Goal: Transaction & Acquisition: Purchase product/service

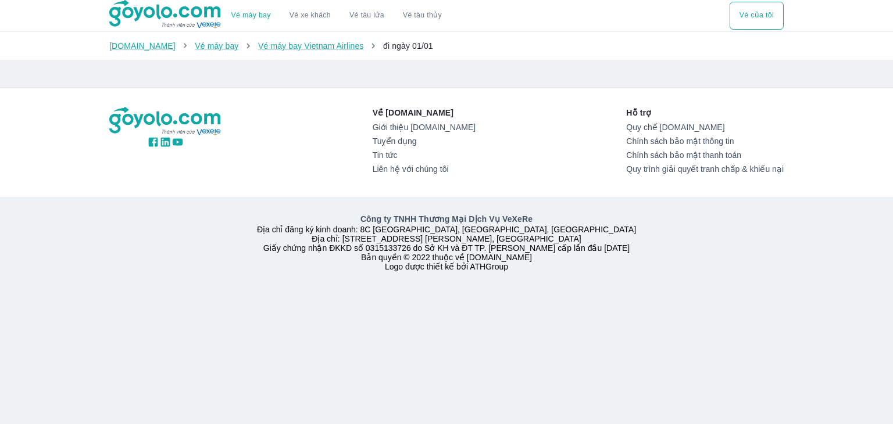
click at [21, 234] on div "Công ty TNHH Thương Mại Dịch Vụ VeXeRe Địa chỉ đăng ký kinh doanh: 8C [GEOGRAPH…" at bounding box center [446, 242] width 893 height 91
click at [165, 18] on img at bounding box center [165, 14] width 113 height 29
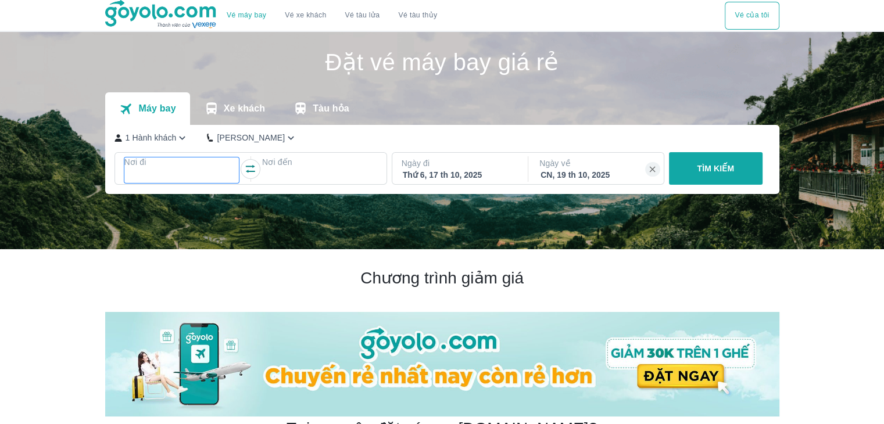
click at [197, 177] on div at bounding box center [182, 176] width 113 height 14
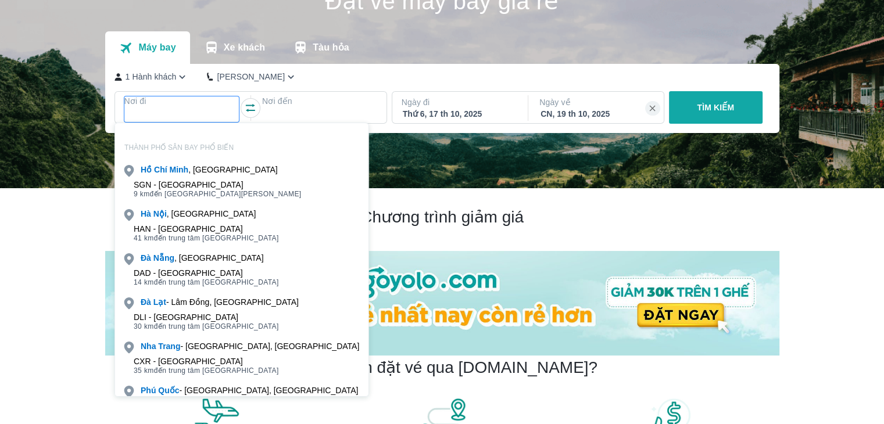
scroll to position [67, 0]
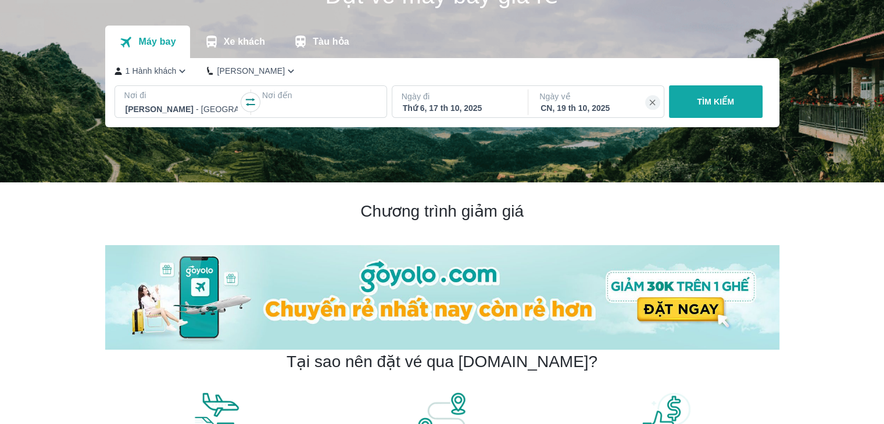
click at [280, 108] on div at bounding box center [319, 109] width 113 height 14
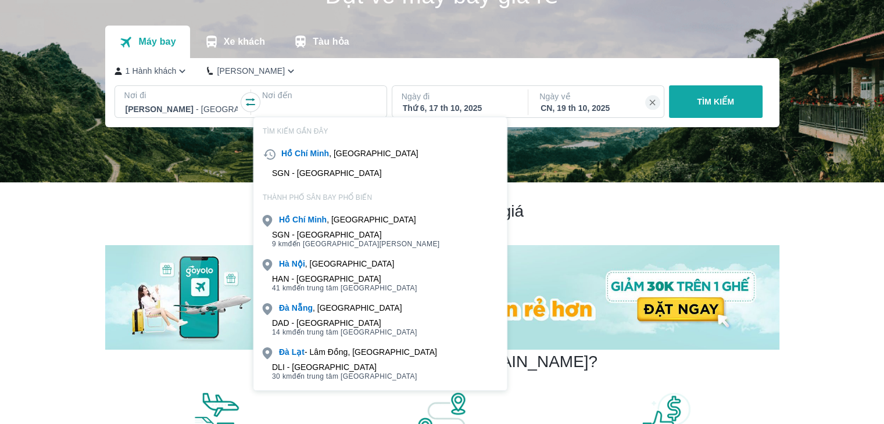
click at [330, 274] on div "HAN - [GEOGRAPHIC_DATA]" at bounding box center [344, 278] width 145 height 9
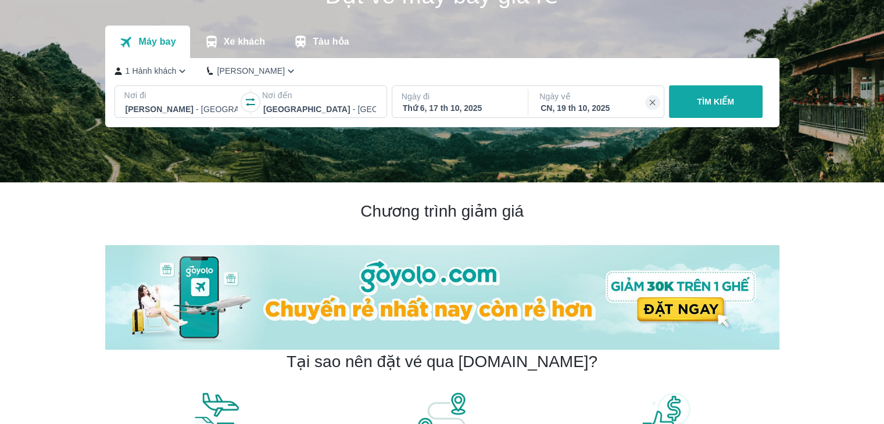
click at [717, 99] on p "TÌM KIẾM" at bounding box center [715, 102] width 37 height 12
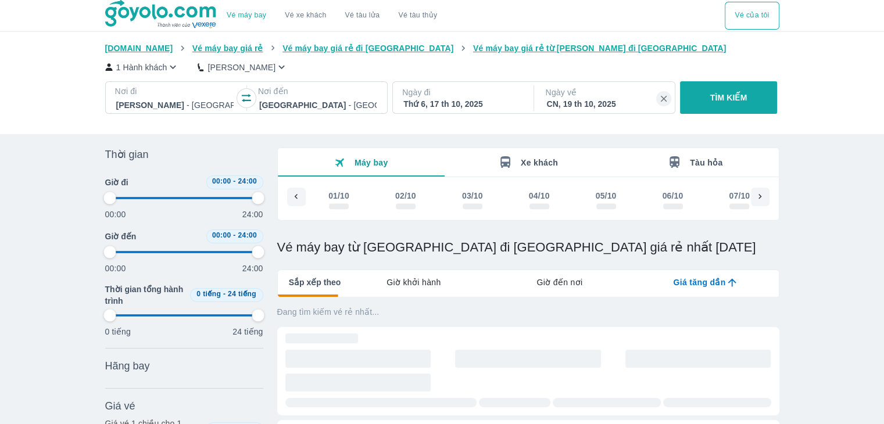
scroll to position [0, 748]
type input "97.9166666666667"
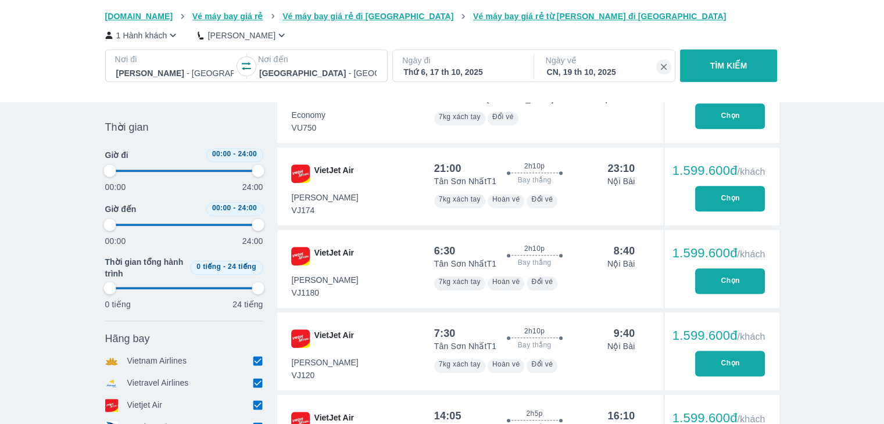
type input "97.9166666666667"
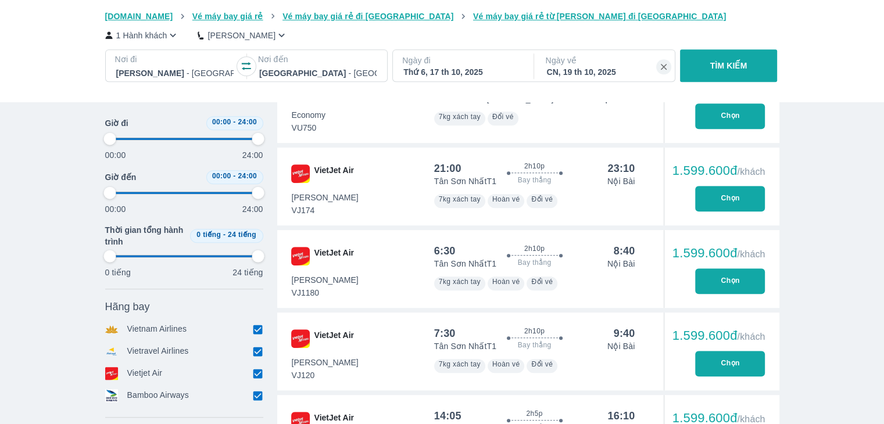
scroll to position [639, 0]
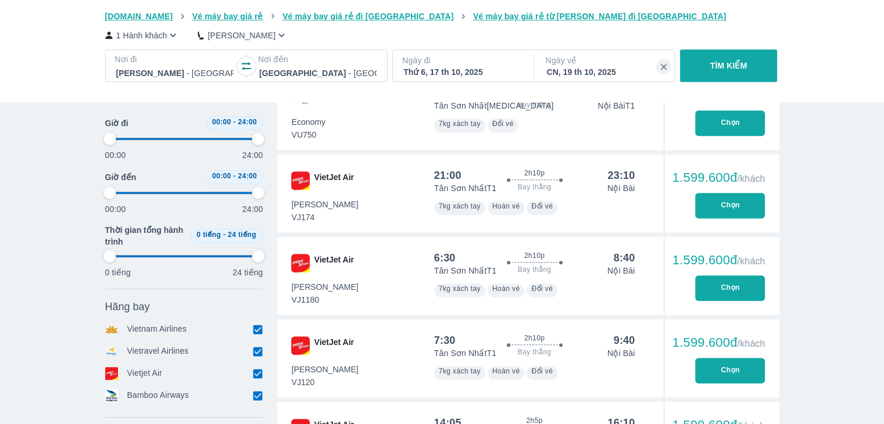
type input "97.9166666666667"
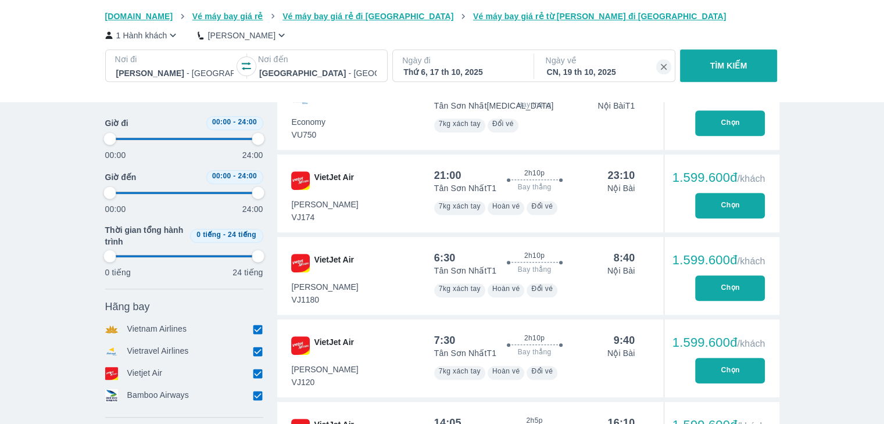
type input "97.9166666666667"
click at [724, 283] on button "Chọn" at bounding box center [730, 288] width 70 height 26
type input "97.9166666666667"
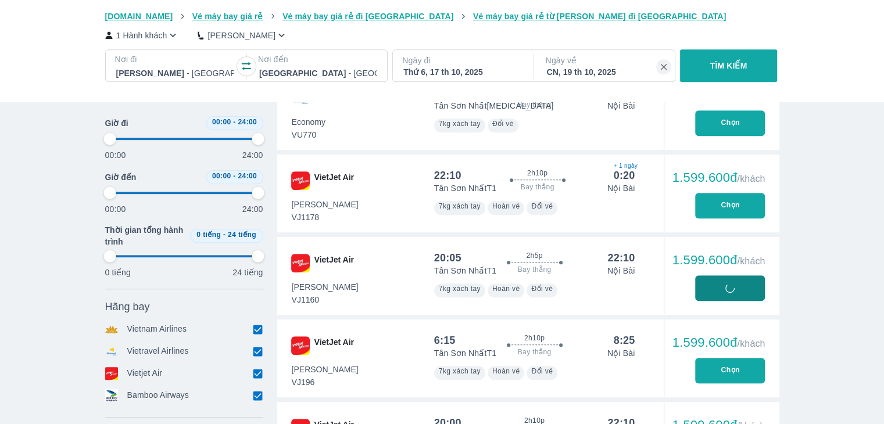
type input "97.9166666666667"
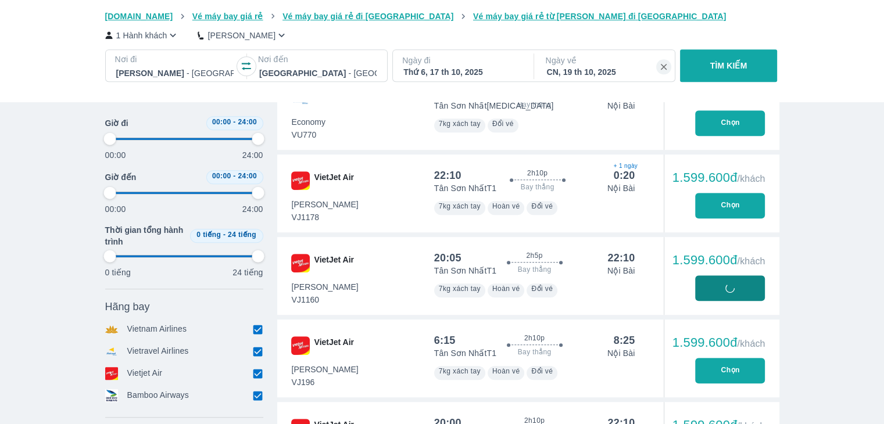
type input "97.9166666666667"
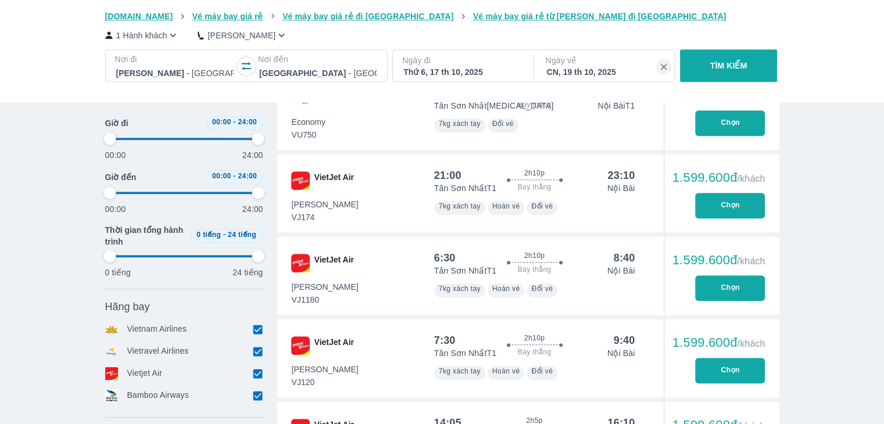
type input "97.9166666666667"
click at [258, 354] on input "checkbox" at bounding box center [258, 351] width 10 height 10
checkbox input "false"
type input "97.9166666666667"
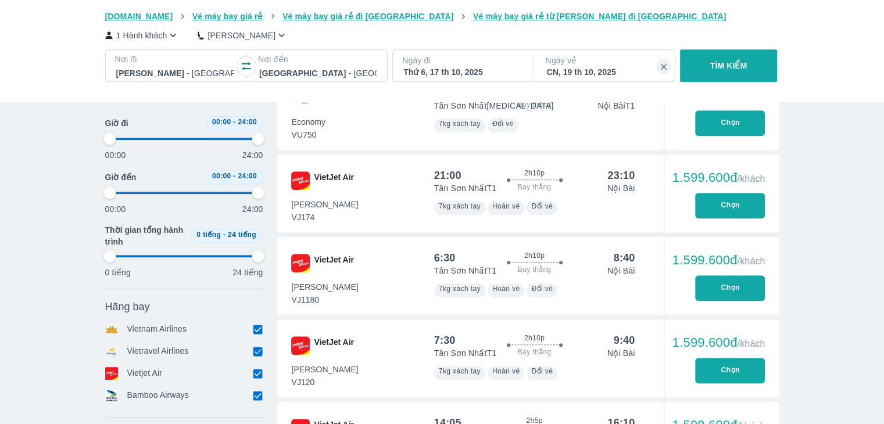
type input "97.9166666666667"
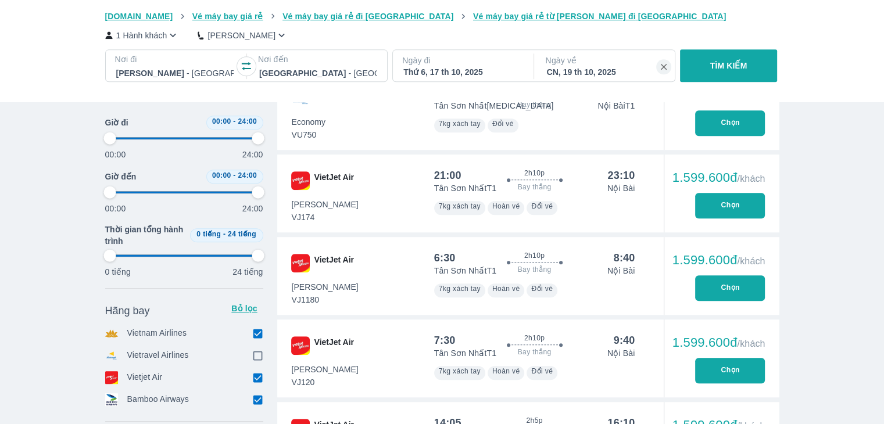
type input "97.9166666666667"
click at [260, 337] on input "checkbox" at bounding box center [258, 333] width 10 height 10
checkbox input "false"
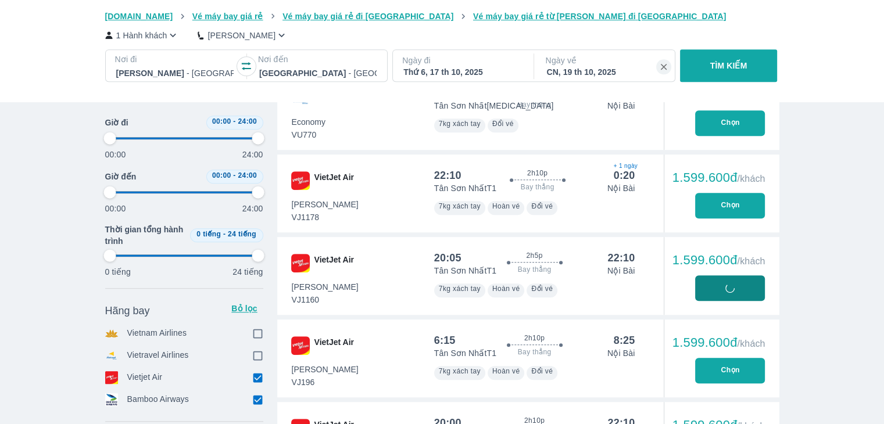
type input "97.9166666666667"
checkbox input "true"
type input "97.9166666666667"
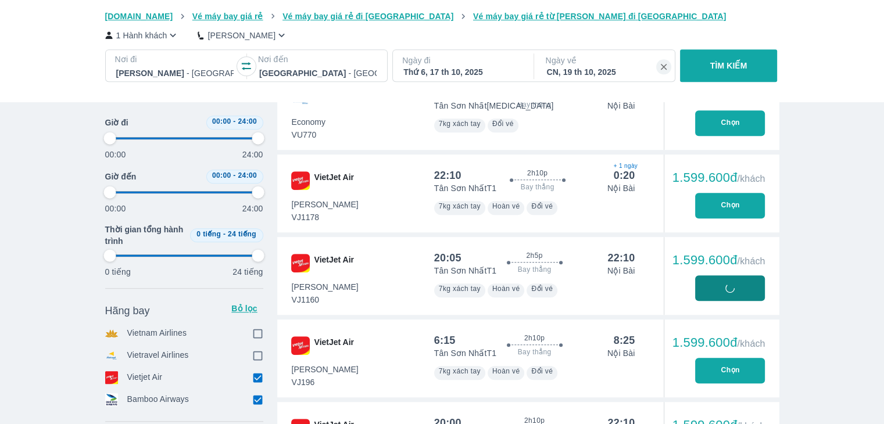
type input "97.9166666666667"
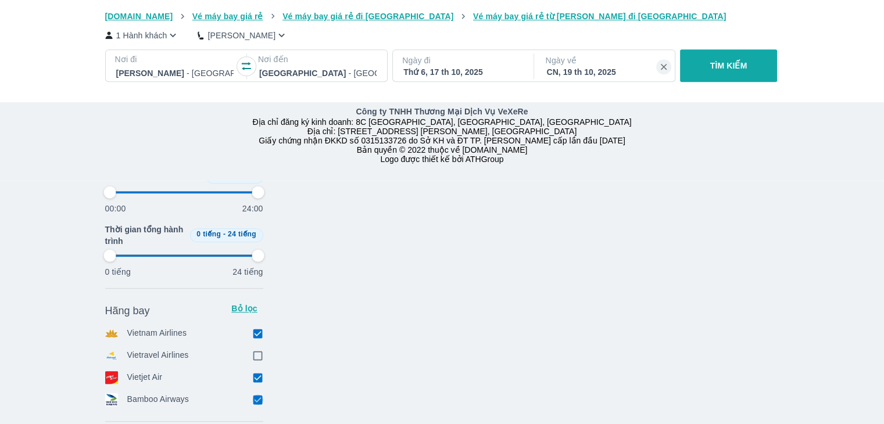
click at [258, 403] on input "checkbox" at bounding box center [258, 400] width 10 height 10
checkbox input "false"
type input "97.9166666666667"
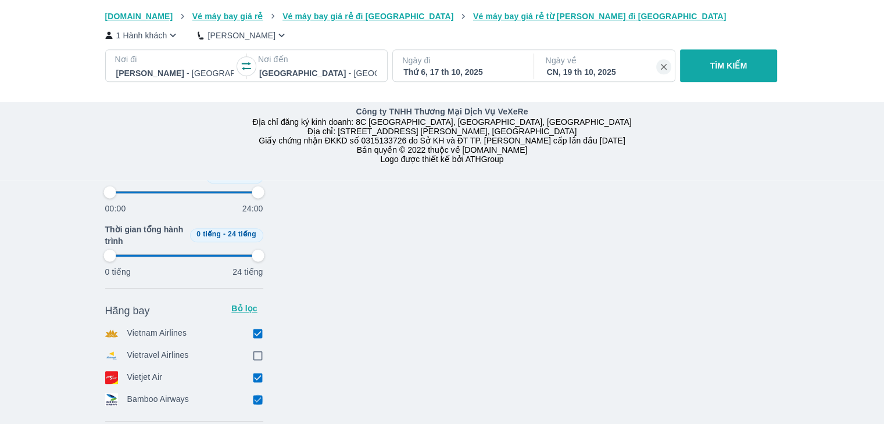
checkbox input "false"
checkbox input "true"
type input "97.9166666666667"
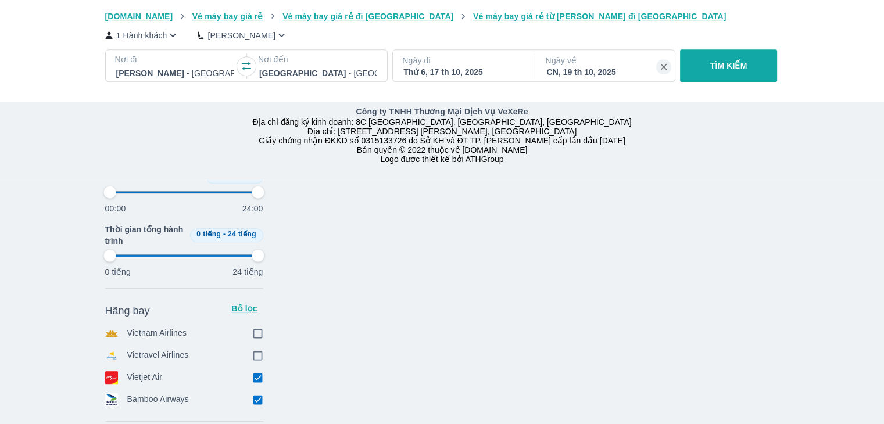
type input "97.9166666666667"
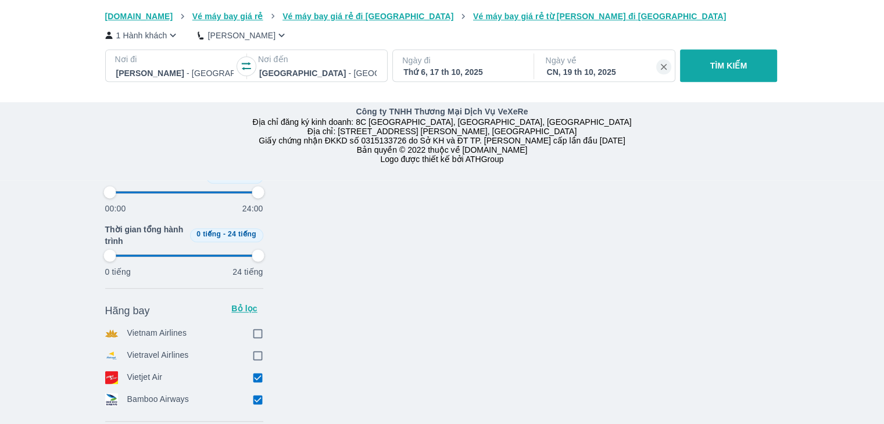
type input "97.9166666666667"
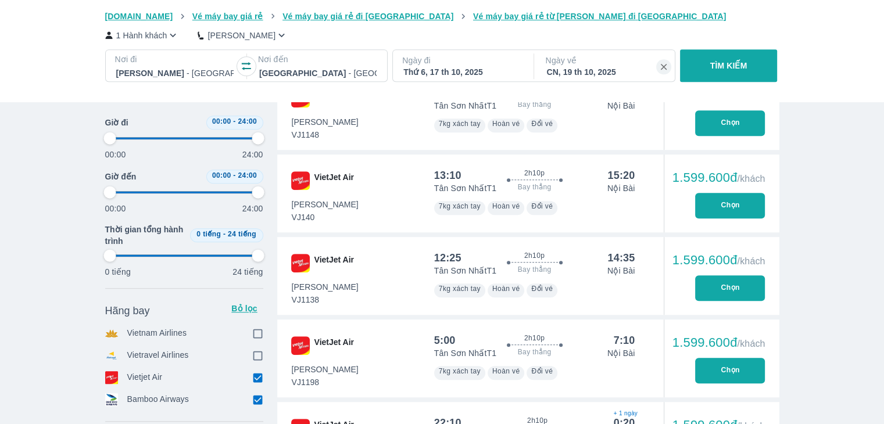
type input "97.9166666666667"
checkbox input "true"
checkbox input "false"
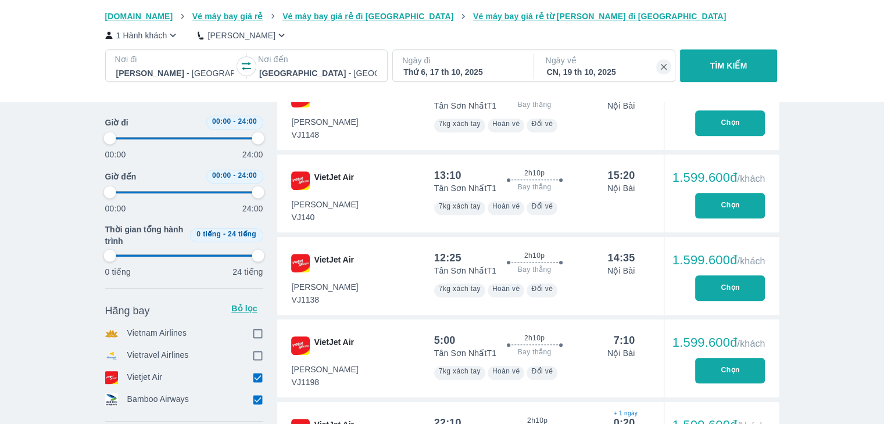
type input "97.9166666666667"
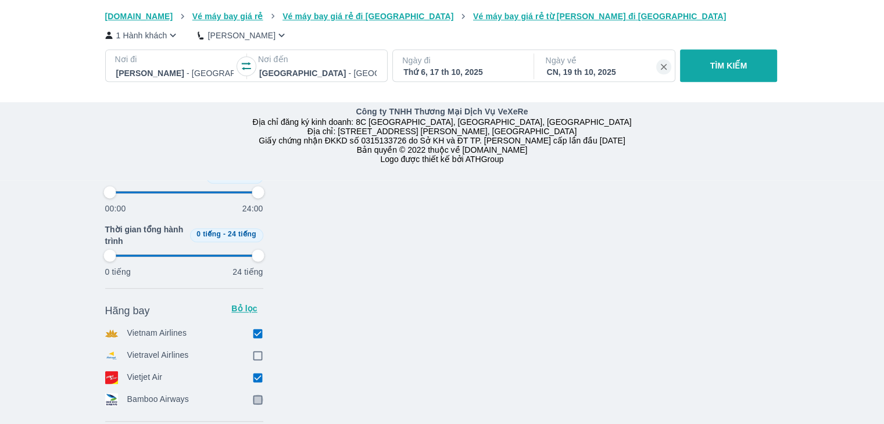
click at [259, 403] on input "checkbox" at bounding box center [258, 400] width 10 height 10
checkbox input "true"
type input "97.9166666666667"
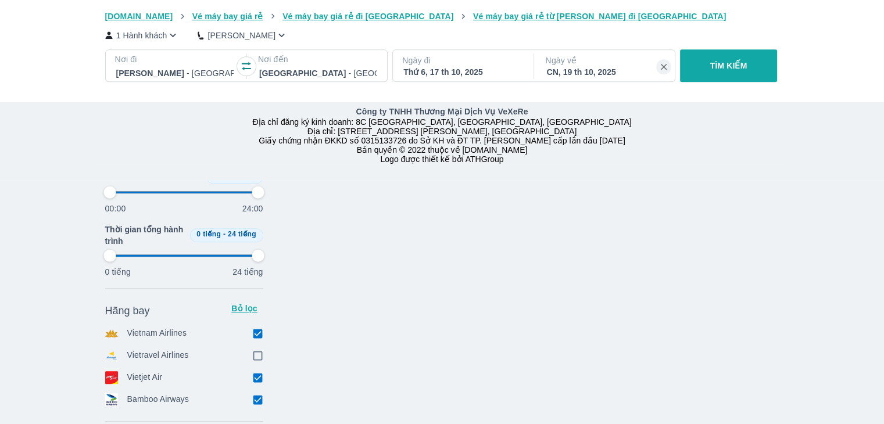
type input "97.9166666666667"
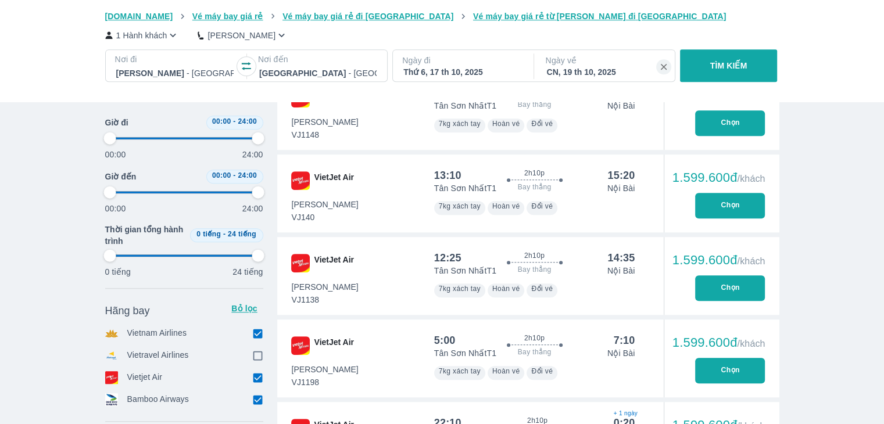
type input "97.9166666666667"
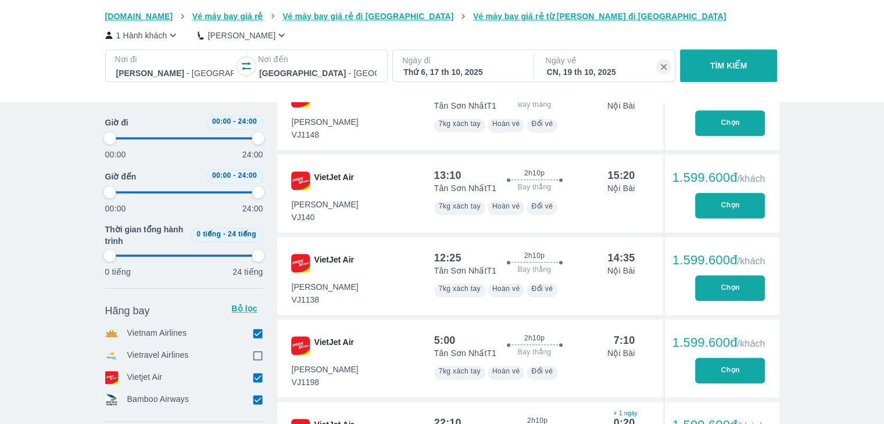
type input "97.9166666666667"
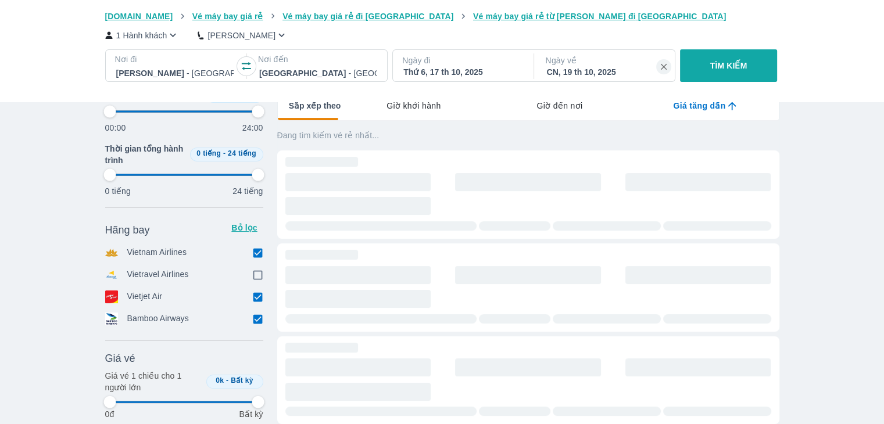
type input "97.9166666666667"
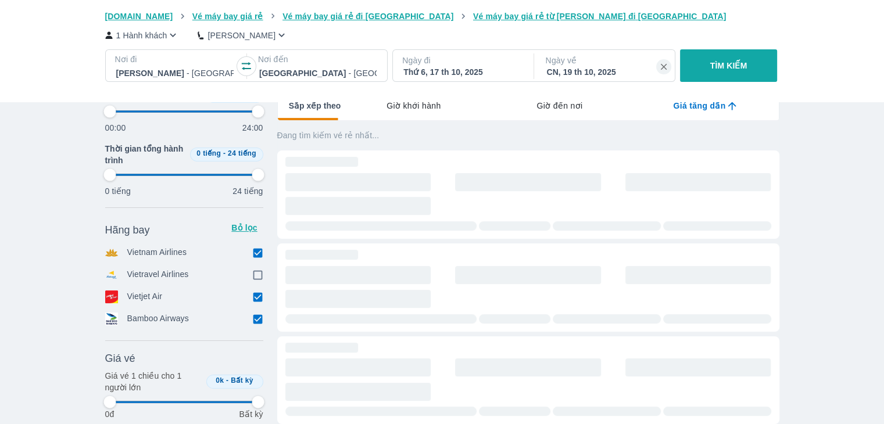
type input "97.9166666666667"
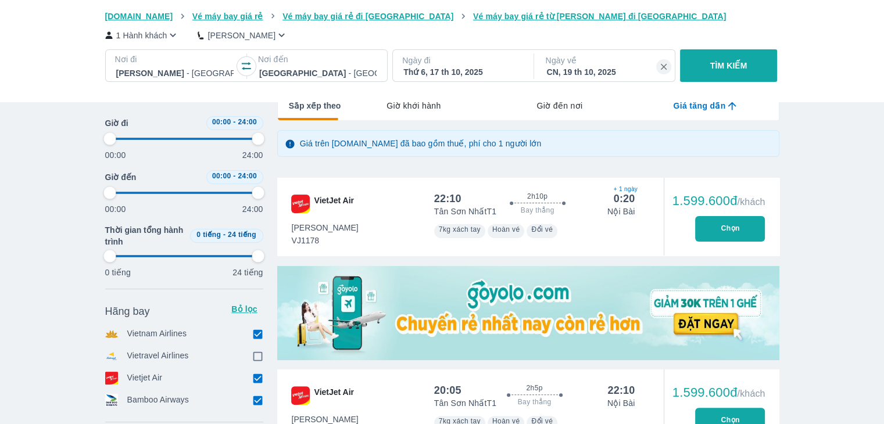
scroll to position [2, 0]
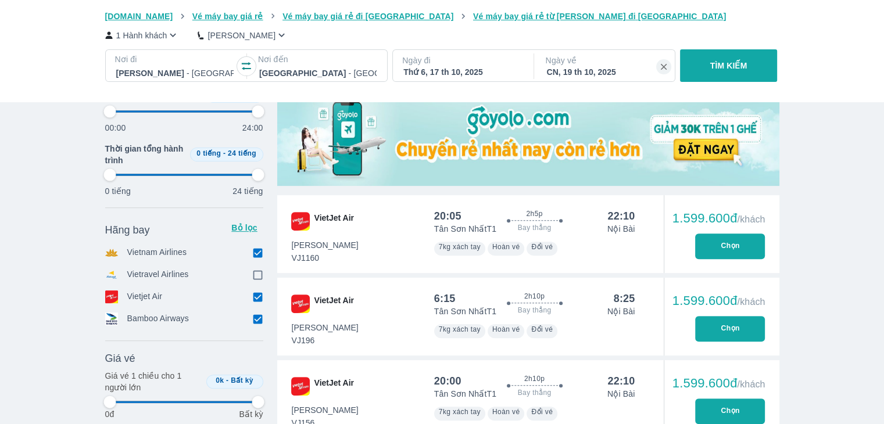
type input "97.9166666666667"
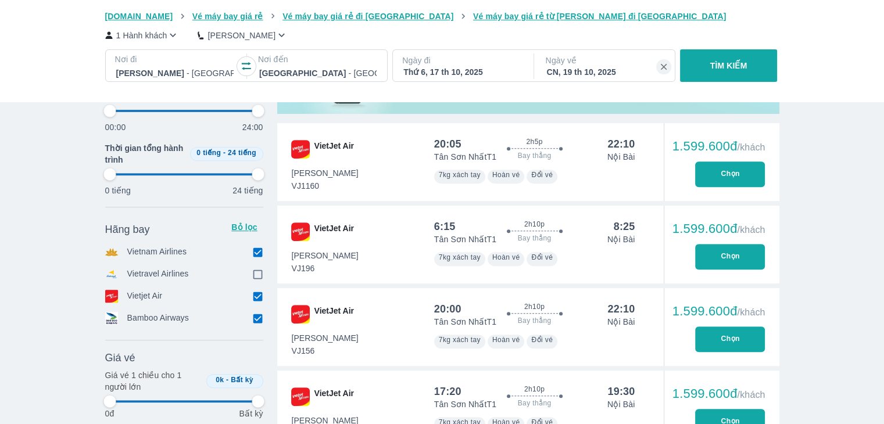
type input "97.9166666666667"
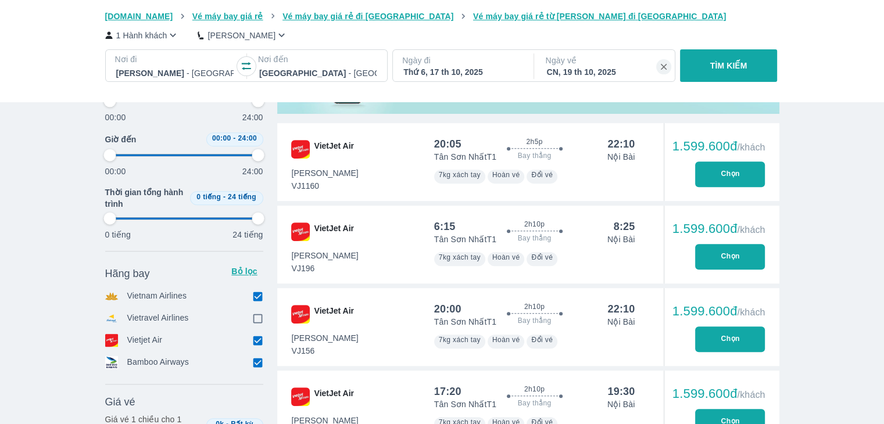
type input "97.9166666666667"
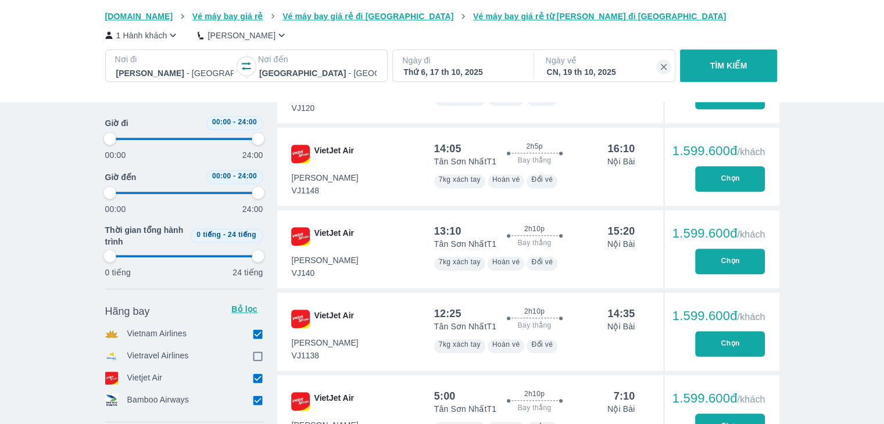
type input "97.9166666666667"
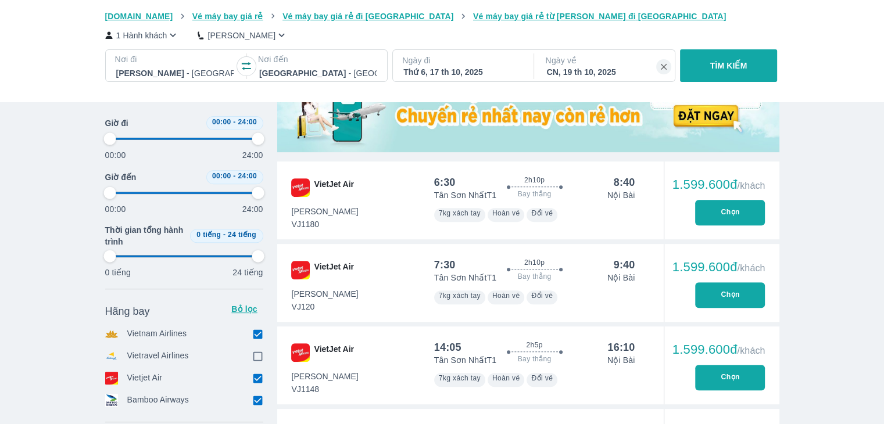
scroll to position [351, 0]
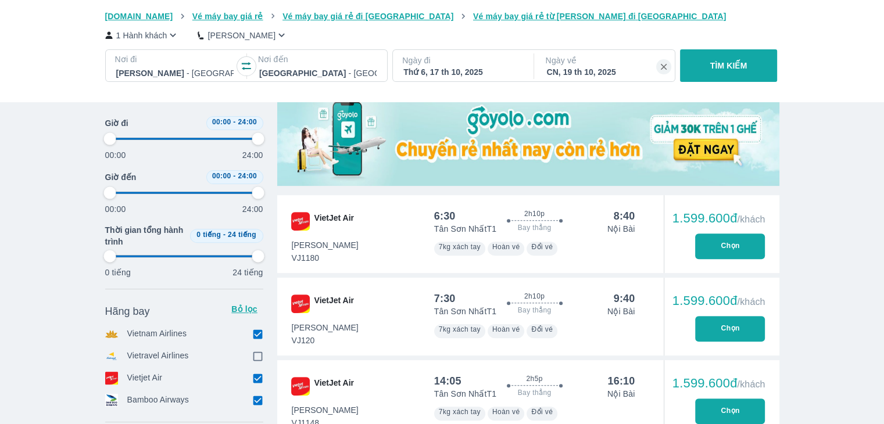
type input "97.9166666666667"
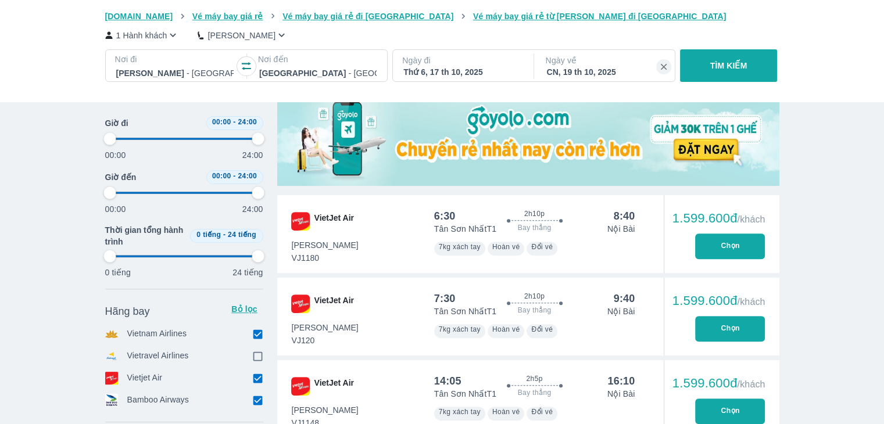
type input "97.9166666666667"
click at [723, 247] on button "Chọn" at bounding box center [730, 247] width 70 height 26
type input "97.9166666666667"
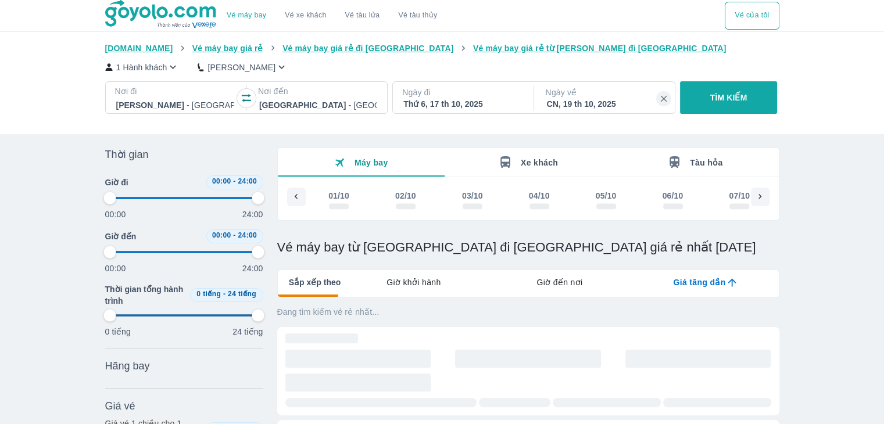
scroll to position [0, 748]
type input "97.9166666666667"
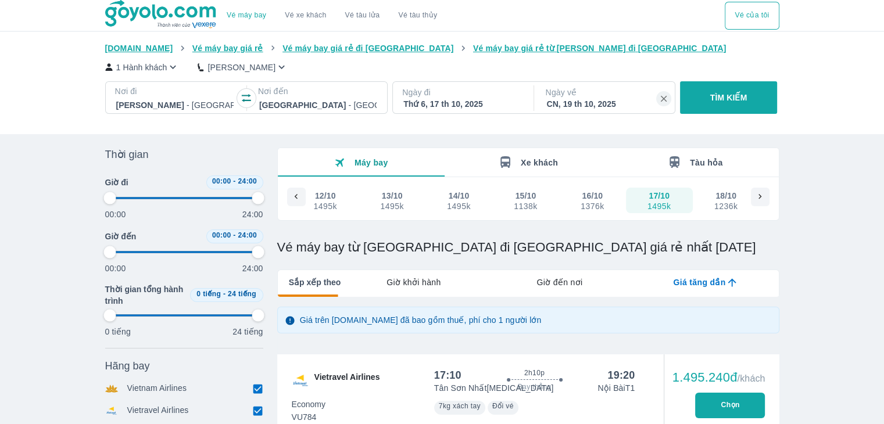
type input "97.9166666666667"
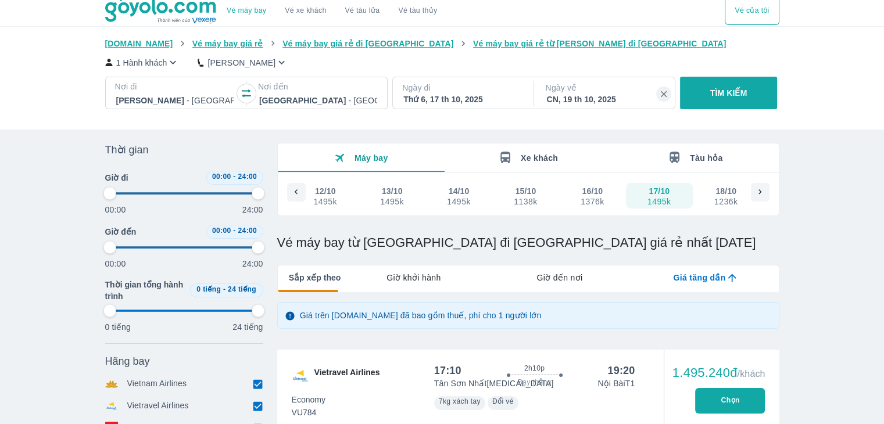
type input "97.9166666666667"
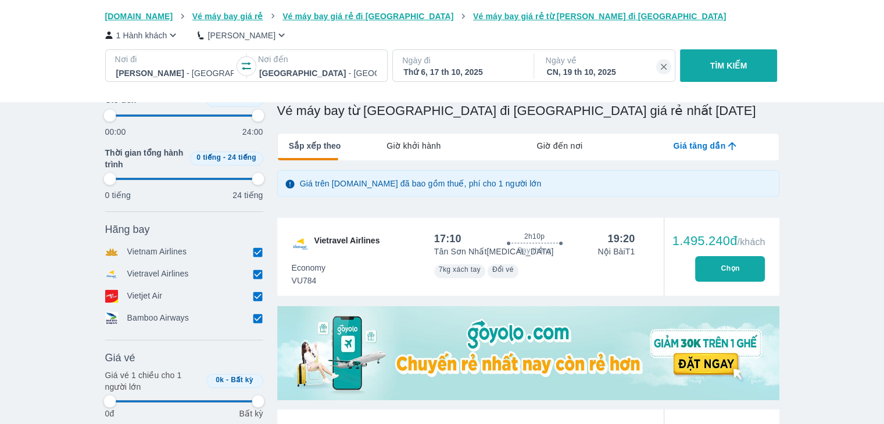
type input "97.9166666666667"
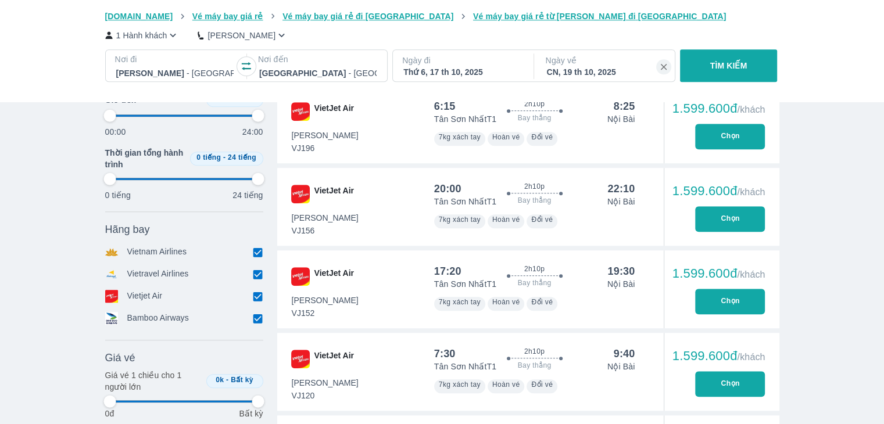
scroll to position [876, 0]
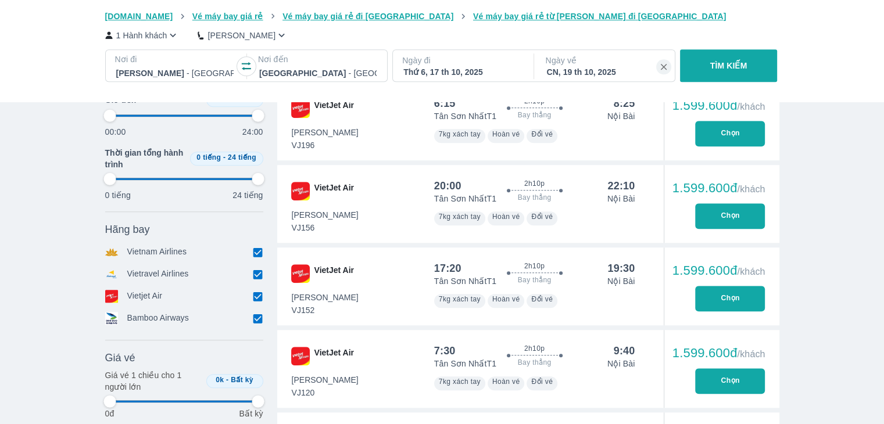
type input "97.9166666666667"
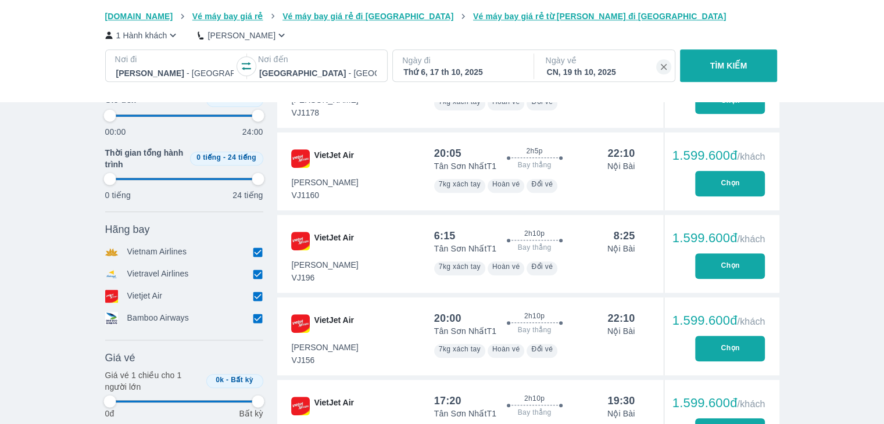
type input "97.9166666666667"
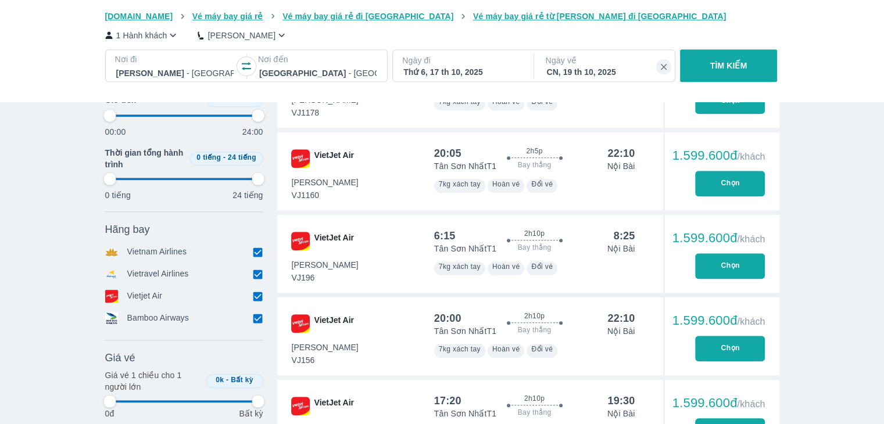
type input "97.9166666666667"
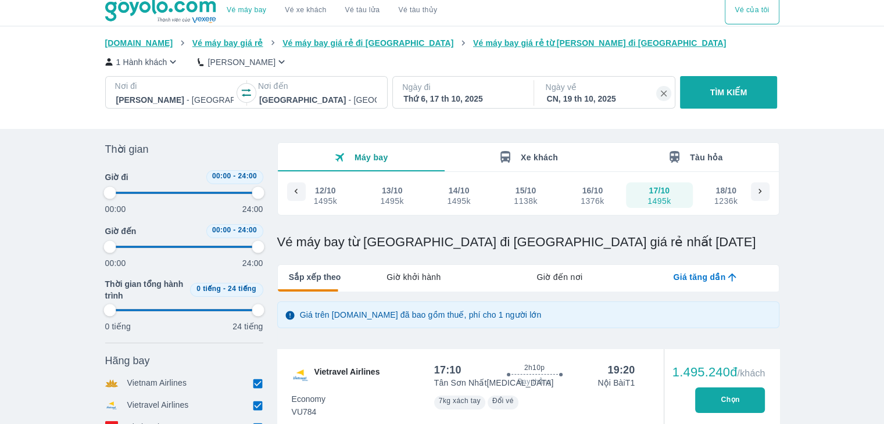
scroll to position [0, 0]
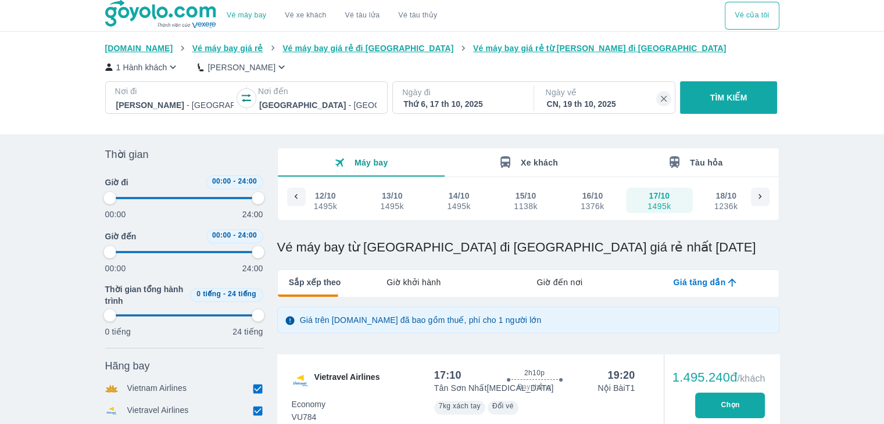
type input "97.9166666666667"
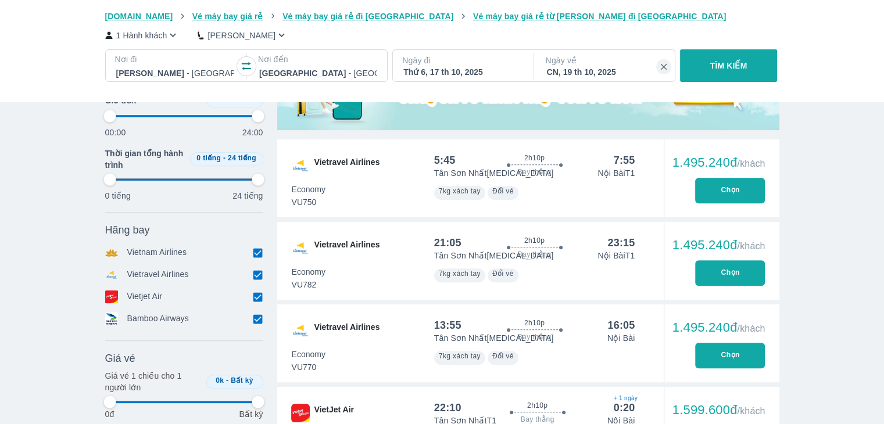
type input "97.9166666666667"
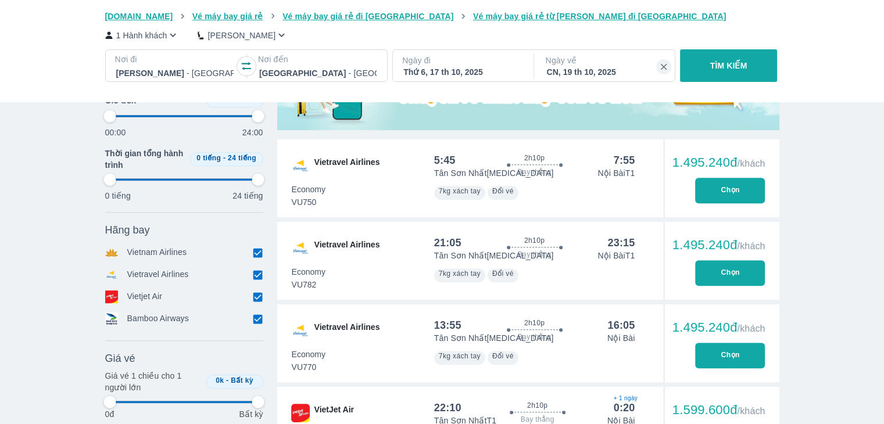
type input "97.9166666666667"
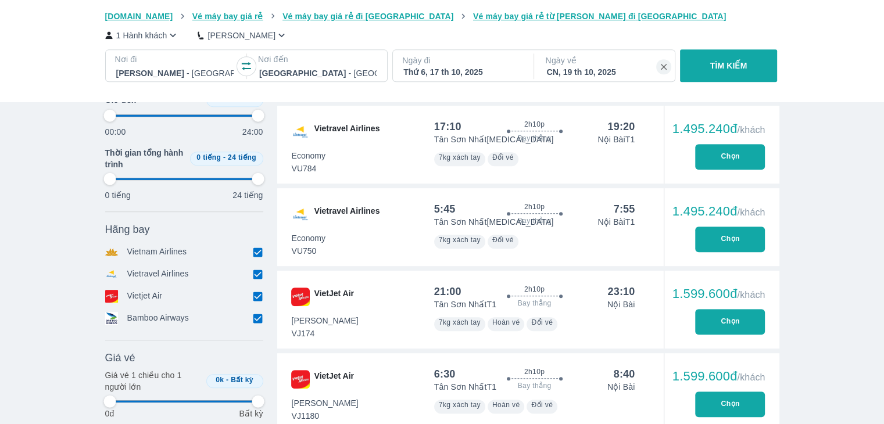
scroll to position [697, 0]
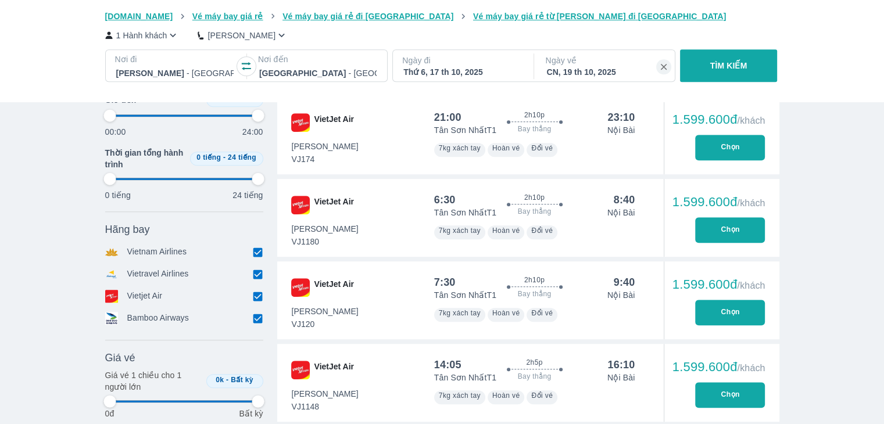
type input "97.9166666666667"
click at [716, 228] on button "Chọn" at bounding box center [730, 230] width 70 height 26
type input "97.9166666666667"
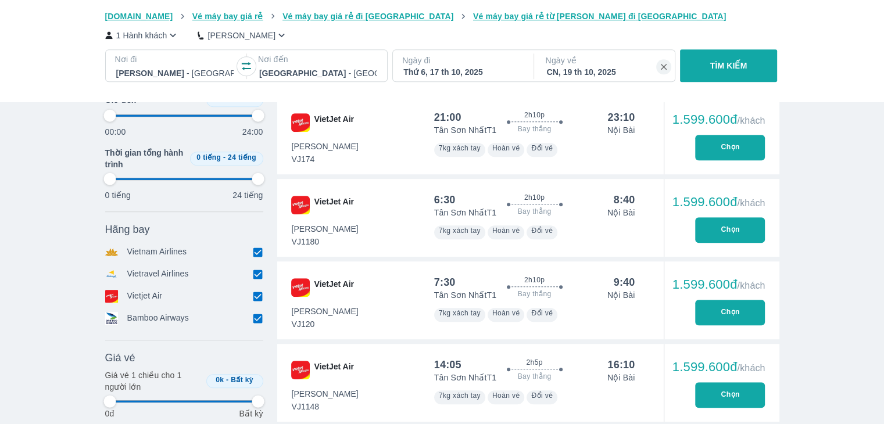
type input "97.9166666666667"
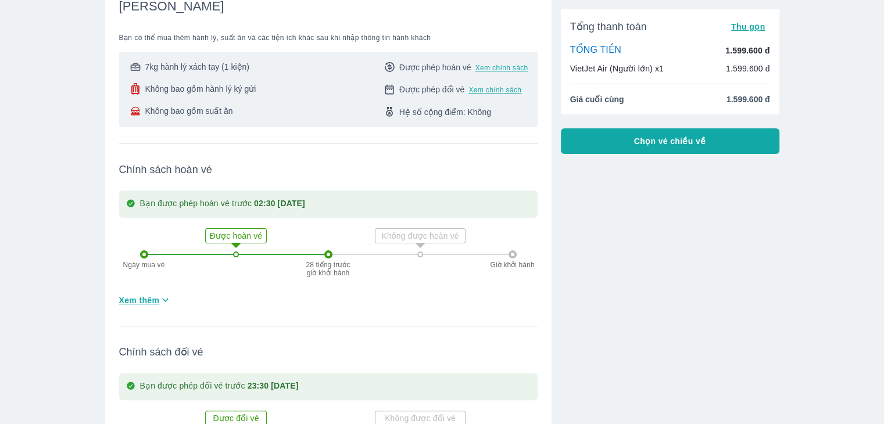
scroll to position [174, 0]
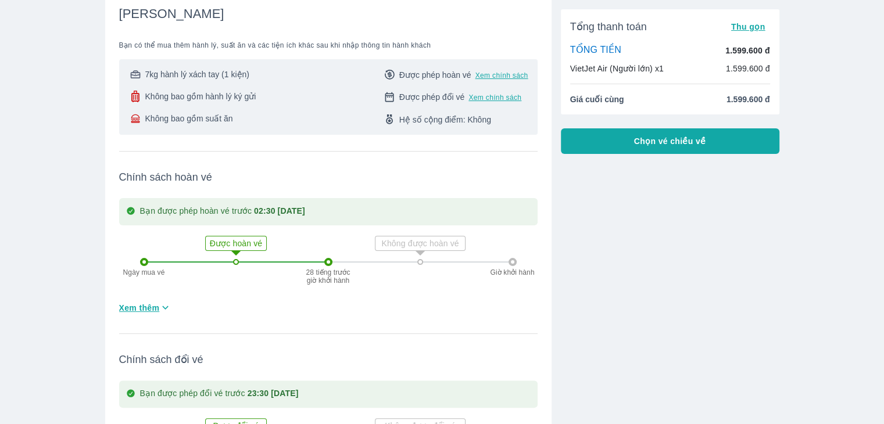
click at [652, 144] on span "Chọn vé chiều về" at bounding box center [670, 141] width 72 height 12
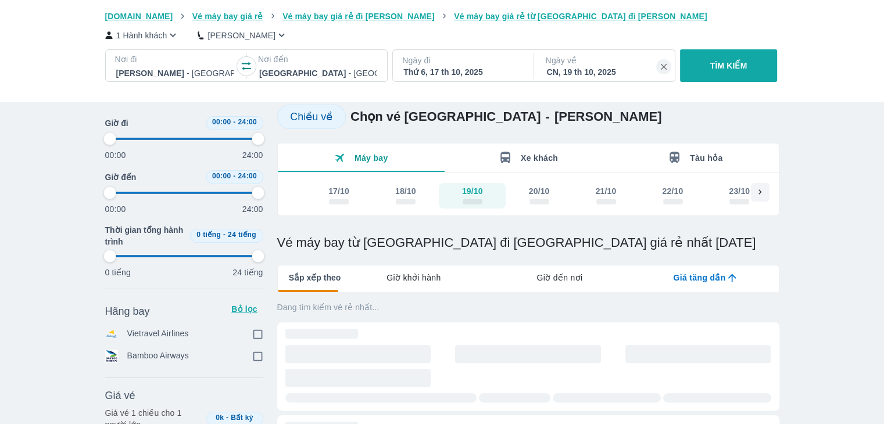
type input "97.9166666666667"
checkbox input "true"
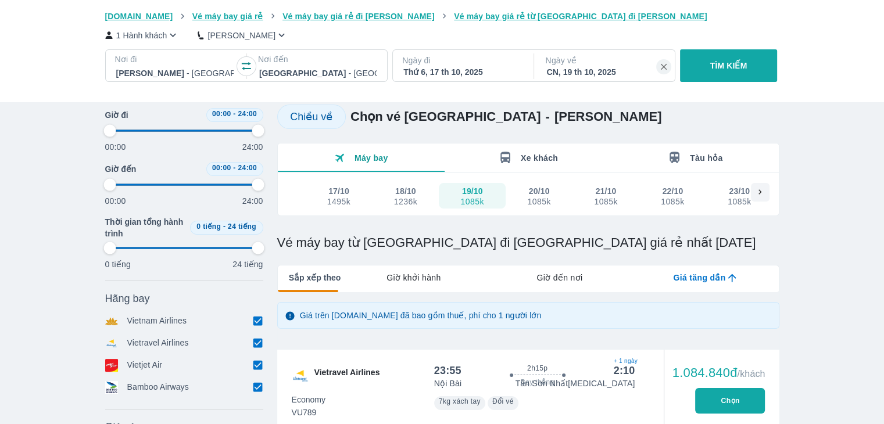
type input "97.9166666666667"
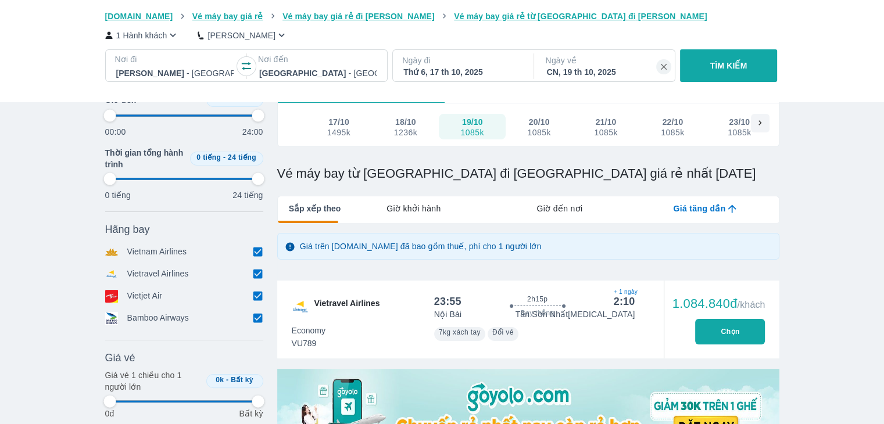
type input "97.9166666666667"
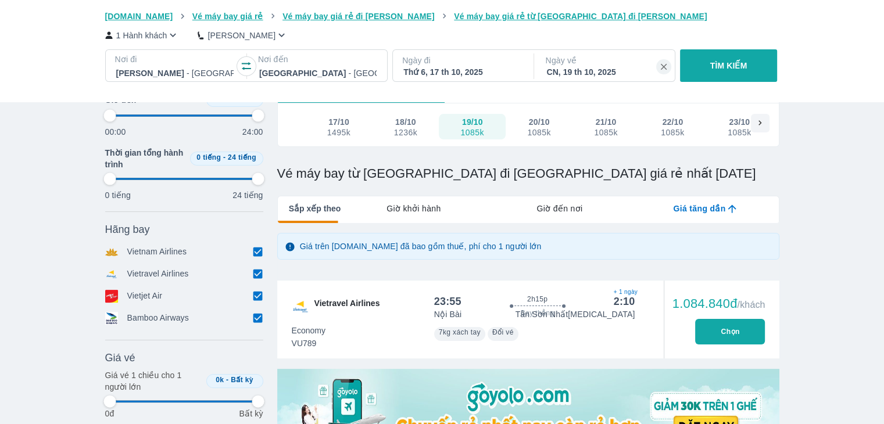
type input "97.9166666666667"
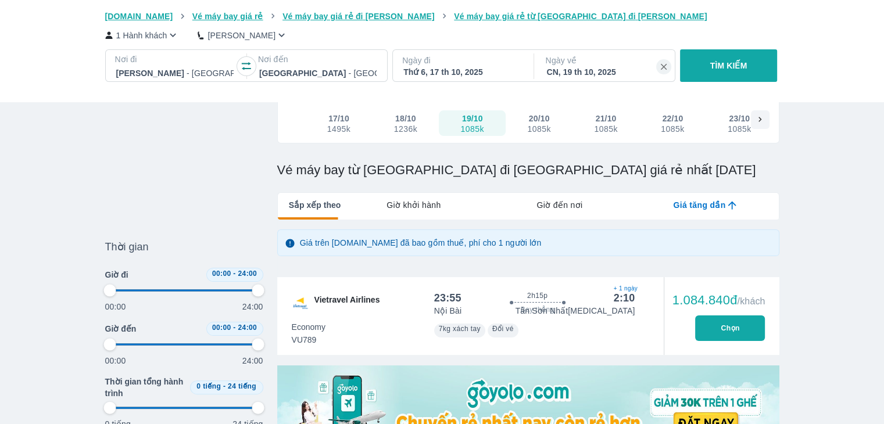
scroll to position [174, 0]
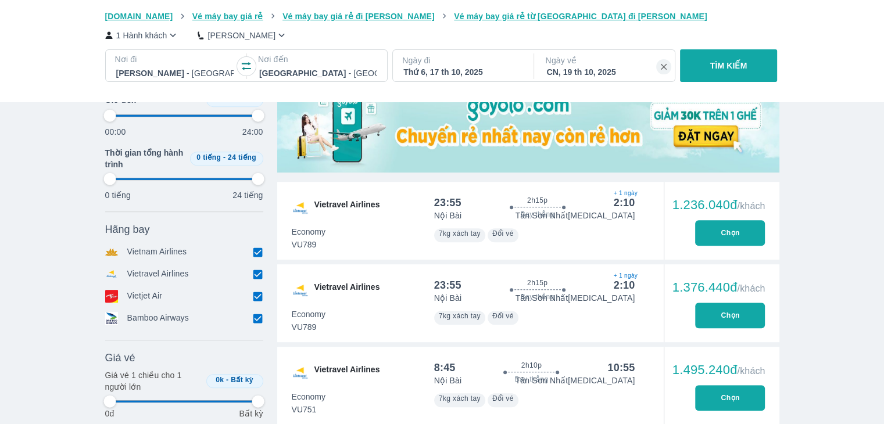
type input "97.9166666666667"
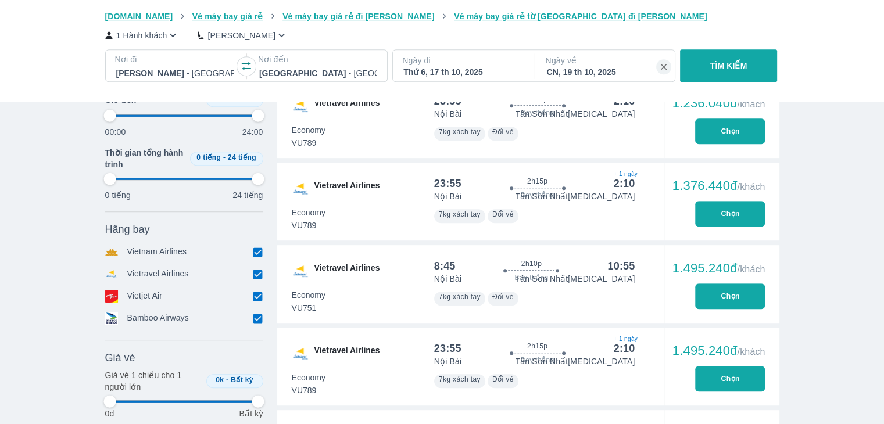
type input "97.9166666666667"
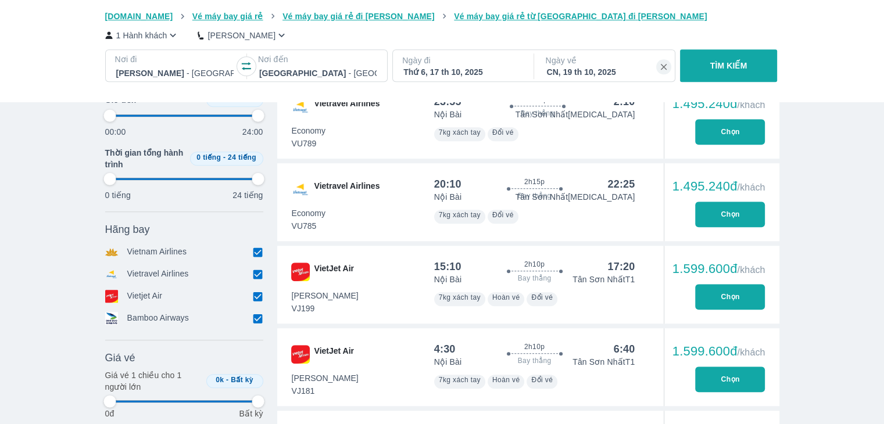
type input "97.9166666666667"
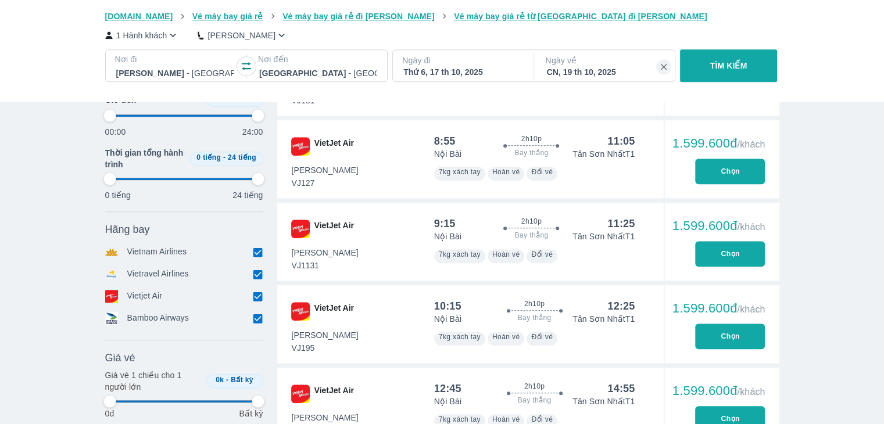
click at [741, 338] on button "Chọn" at bounding box center [730, 337] width 70 height 26
type input "97.9166666666667"
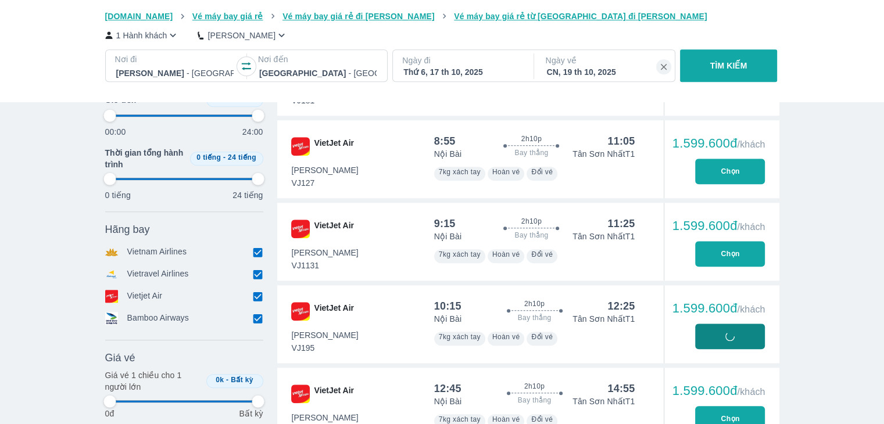
type input "97.9166666666667"
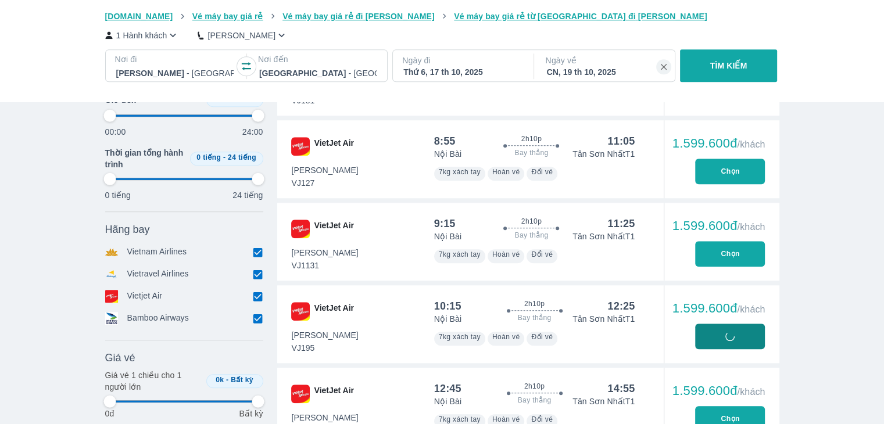
type input "97.9166666666667"
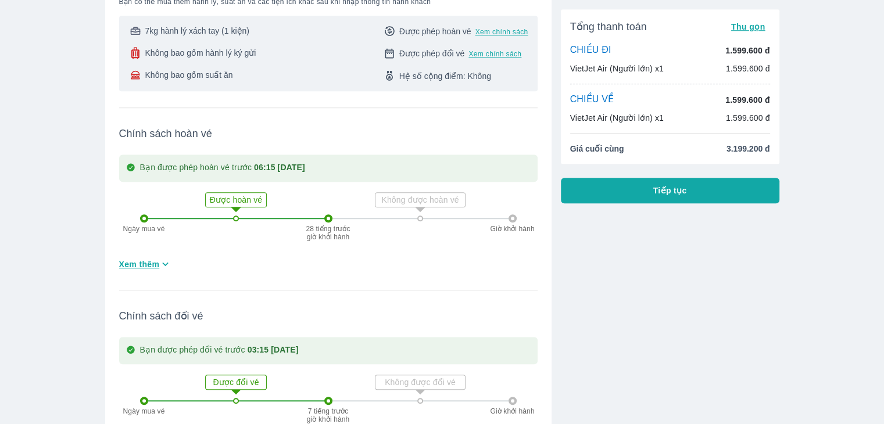
scroll to position [1046, 0]
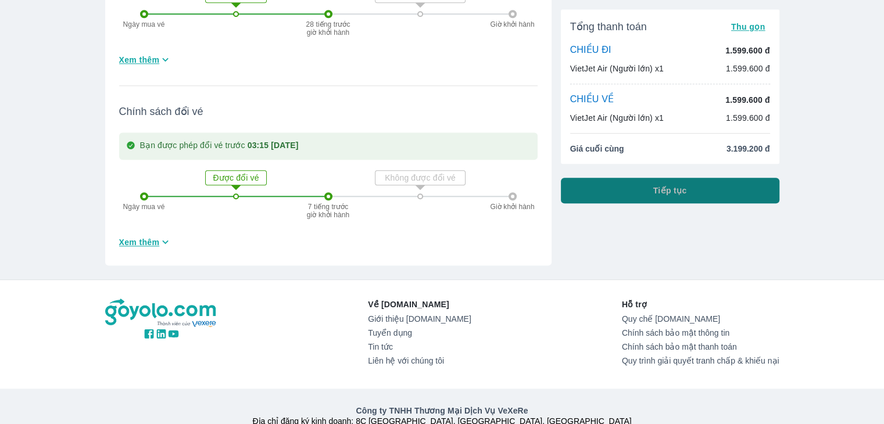
click at [638, 199] on button "Tiếp tục" at bounding box center [670, 191] width 219 height 26
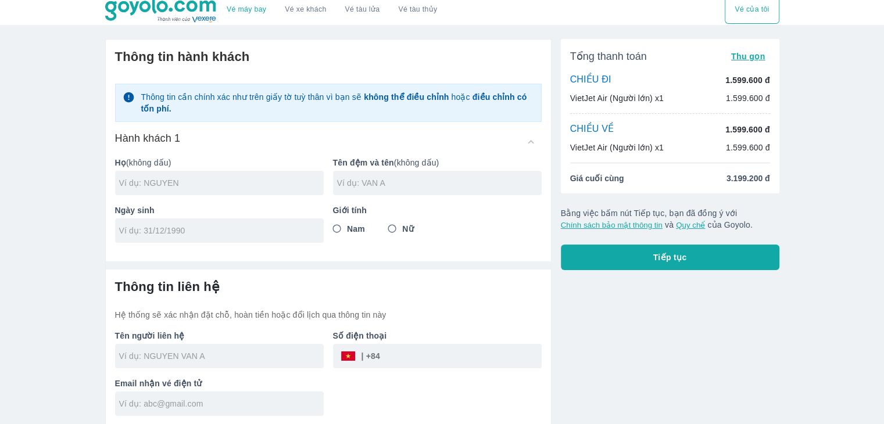
scroll to position [7, 0]
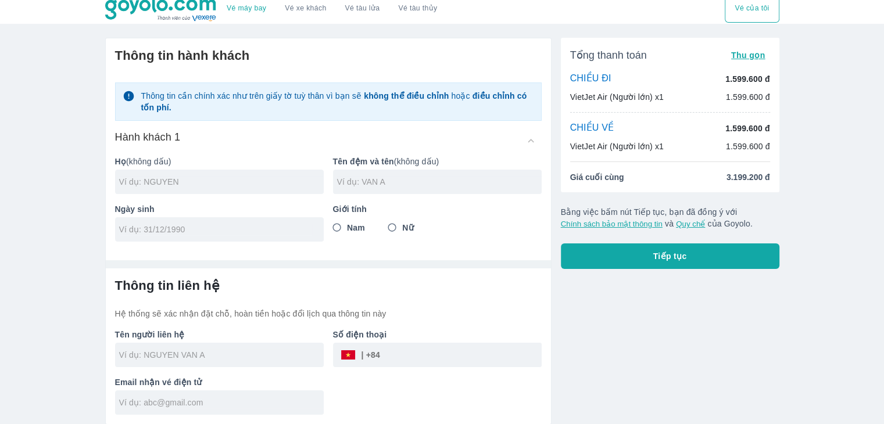
click at [601, 180] on span "Giá cuối cùng" at bounding box center [597, 177] width 54 height 12
click at [194, 184] on input "text" at bounding box center [221, 182] width 205 height 12
click at [193, 179] on input "text" at bounding box center [221, 182] width 205 height 12
drag, startPoint x: 193, startPoint y: 246, endPoint x: 193, endPoint y: 256, distance: 9.9
click at [193, 246] on div "Thông tin hành khách Thông tin cần chính xác như trên giấy tờ tuỳ thân vì bạn s…" at bounding box center [328, 144] width 445 height 213
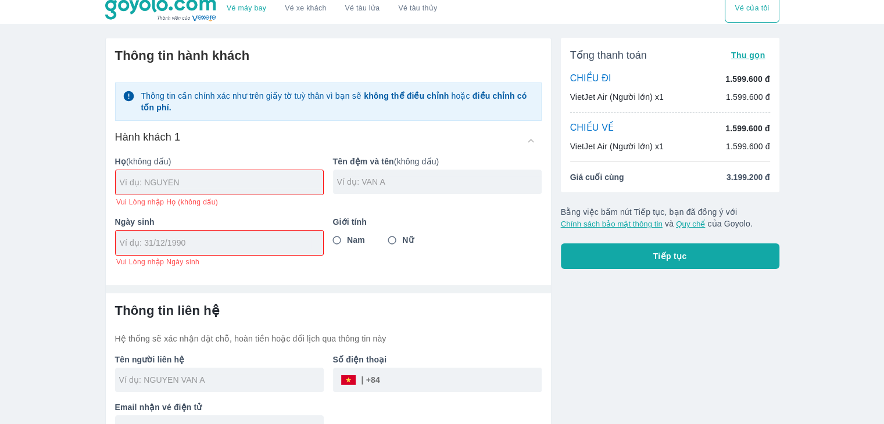
click at [195, 357] on div "Tên người liên hệ" at bounding box center [215, 369] width 218 height 48
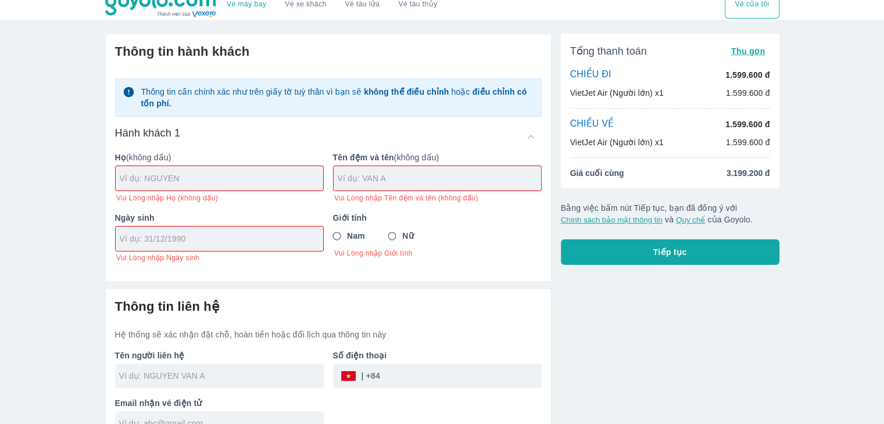
scroll to position [0, 0]
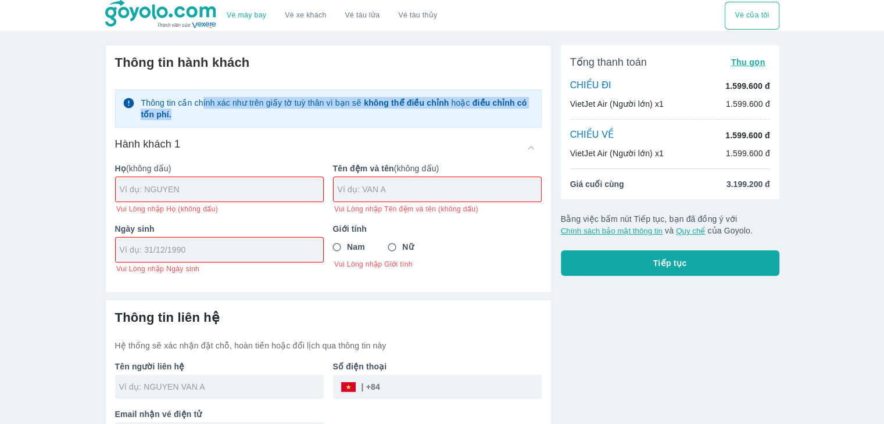
drag, startPoint x: 202, startPoint y: 103, endPoint x: 310, endPoint y: 111, distance: 108.4
click at [310, 111] on p "Thông tin cần chính xác như trên giấy tờ tuỳ thân vì bạn sẽ không thể điều chỉn…" at bounding box center [337, 108] width 393 height 23
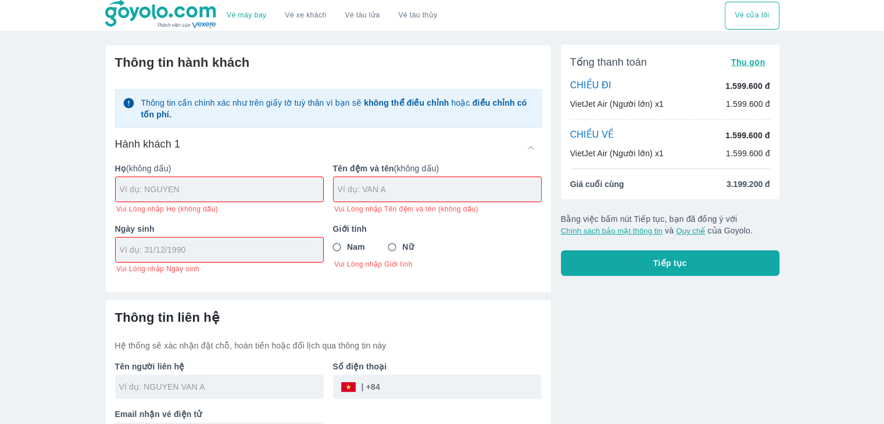
click at [310, 112] on p "Thông tin cần chính xác như trên giấy tờ tuỳ thân vì bạn sẽ không thể điều chỉn…" at bounding box center [337, 108] width 393 height 23
click at [203, 184] on input "text" at bounding box center [221, 190] width 203 height 12
click at [12, 203] on div "Vé máy bay Vé xe khách Vé tàu lửa Vé tàu thủy Vé của tôi Thông tin hành khách T…" at bounding box center [442, 228] width 884 height 457
